Goal: Task Accomplishment & Management: Manage account settings

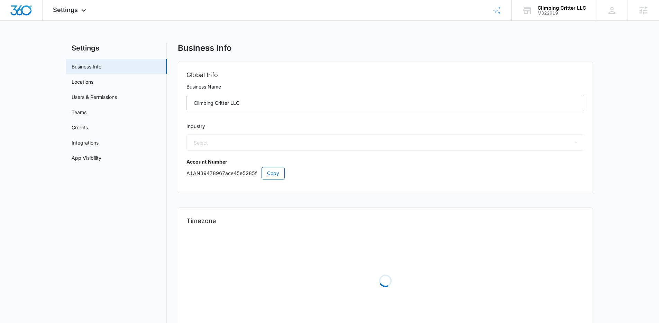
select select "54"
select select "US"
select select "America/New_York"
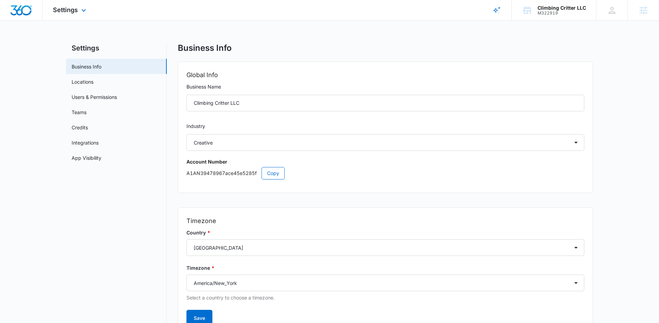
click at [59, 15] on div "Settings Apps Reputation Websites Forms CRM Email Social Shop Content Ads Intel…" at bounding box center [71, 10] width 56 height 20
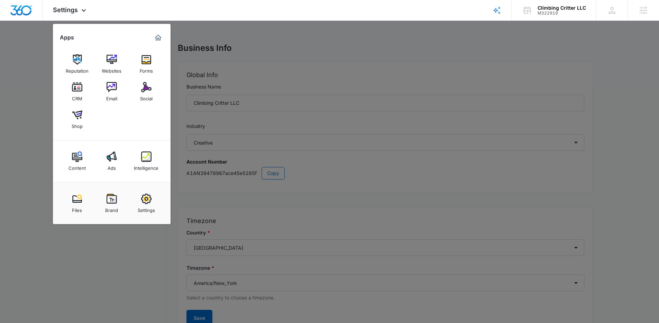
click at [118, 201] on link "Brand" at bounding box center [112, 203] width 26 height 26
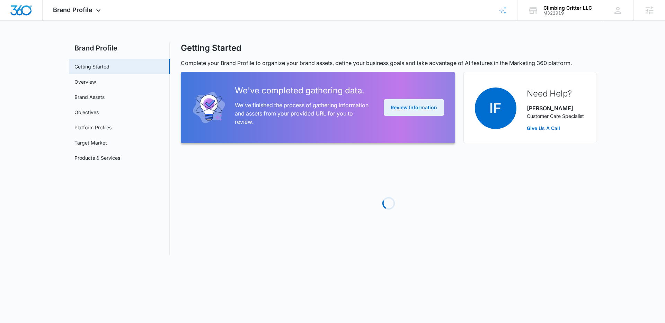
click at [413, 110] on button "Review Information" at bounding box center [414, 107] width 60 height 17
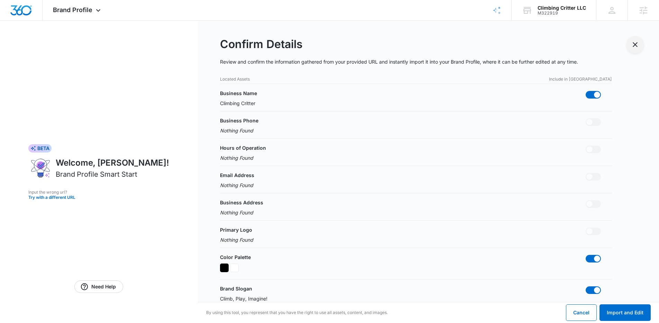
click at [635, 43] on icon "Exit Smart Start Wizard" at bounding box center [635, 44] width 8 height 8
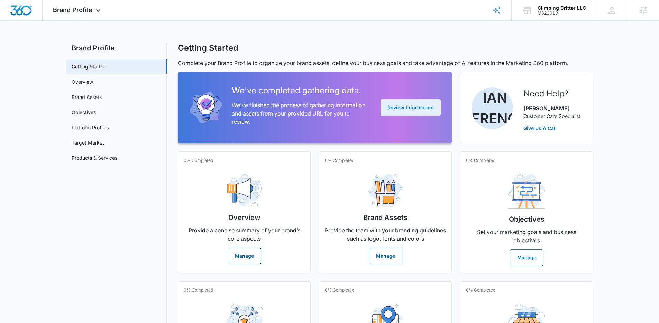
click at [405, 105] on button "Review Information" at bounding box center [411, 107] width 60 height 17
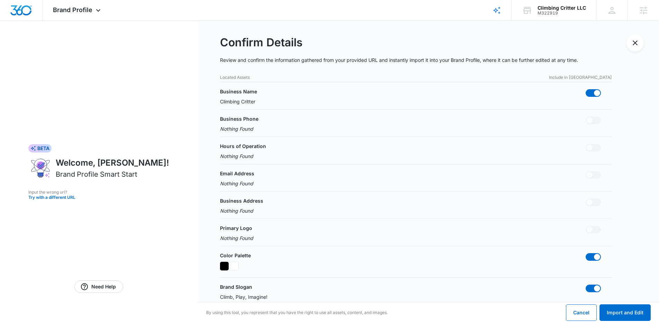
scroll to position [155, 0]
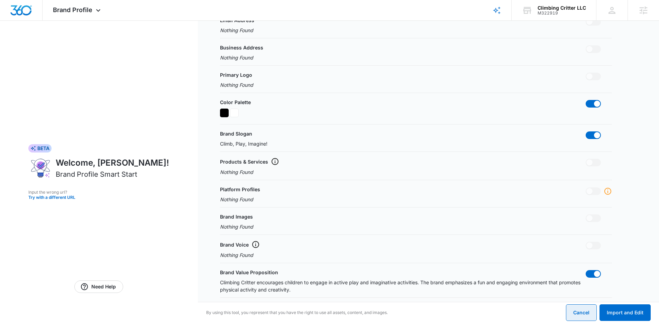
click at [581, 317] on button "Cancel" at bounding box center [581, 313] width 31 height 17
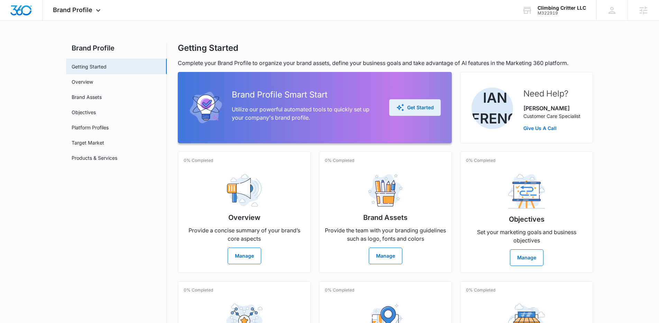
click at [407, 111] on div "Get Started" at bounding box center [415, 107] width 38 height 8
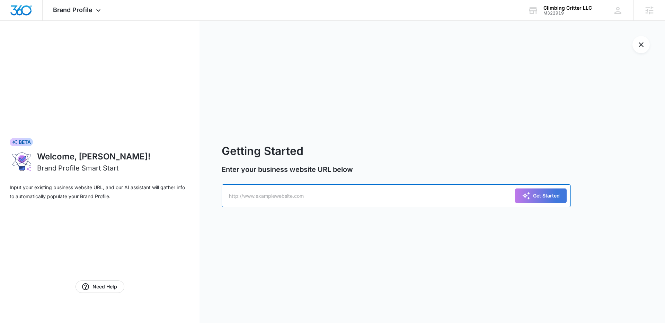
click at [282, 202] on input "text" at bounding box center [396, 195] width 349 height 23
paste input "[URL][DOMAIN_NAME]"
type input "[URL][DOMAIN_NAME]"
click at [535, 199] on div "Get Started" at bounding box center [541, 196] width 38 height 8
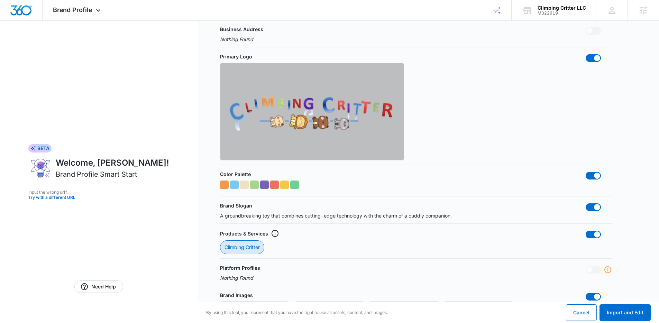
scroll to position [175, 0]
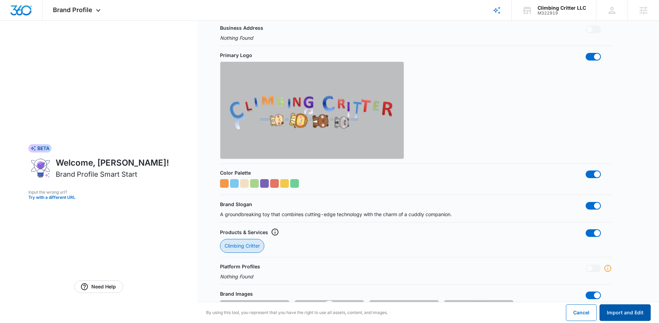
click at [621, 315] on button "Import and Edit" at bounding box center [625, 313] width 51 height 17
